Goal: Find specific page/section: Find specific page/section

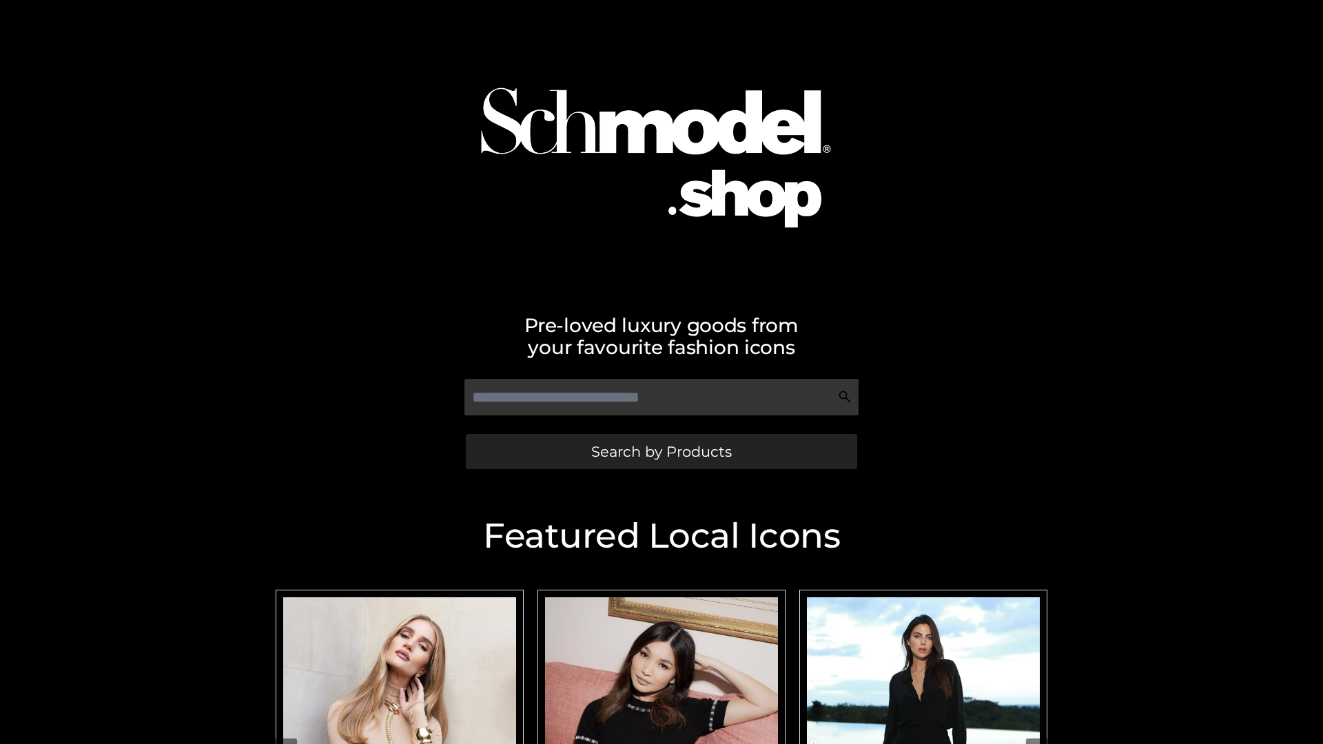
click at [661, 451] on span "Search by Products" at bounding box center [661, 452] width 141 height 14
